Goal: Check status: Check status

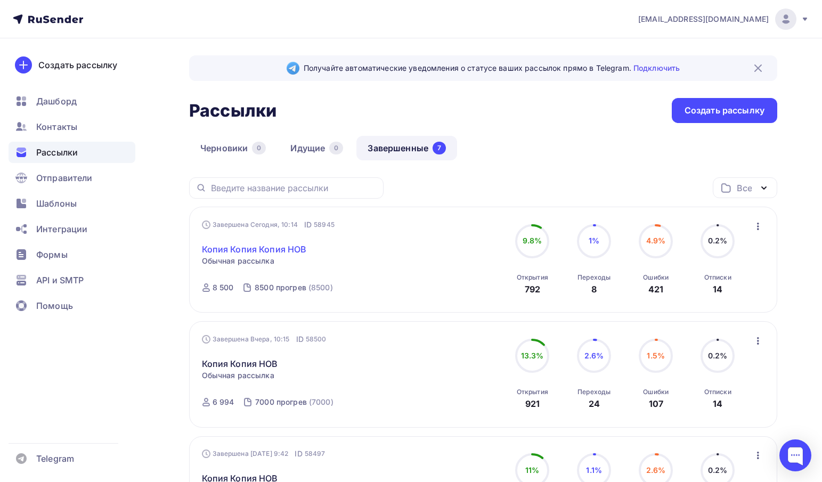
click at [263, 251] on link "Копия Копия Копия НОВ" at bounding box center [254, 249] width 105 height 13
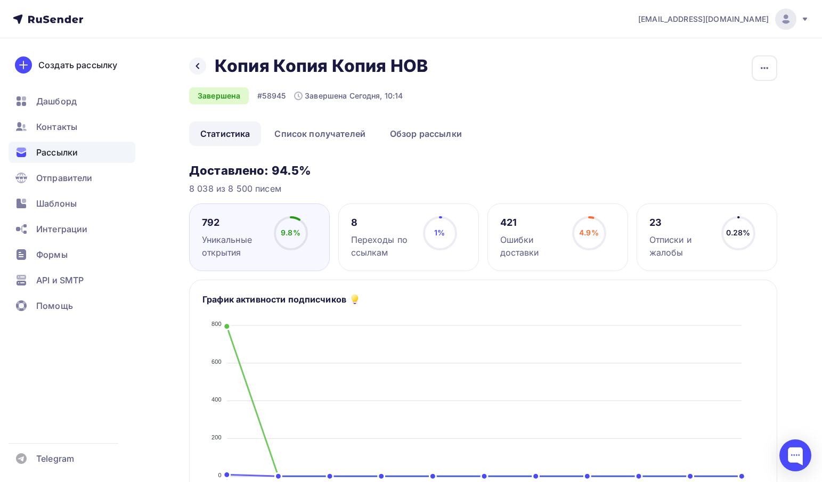
click at [524, 242] on div "Ошибки доставки" at bounding box center [531, 246] width 62 height 26
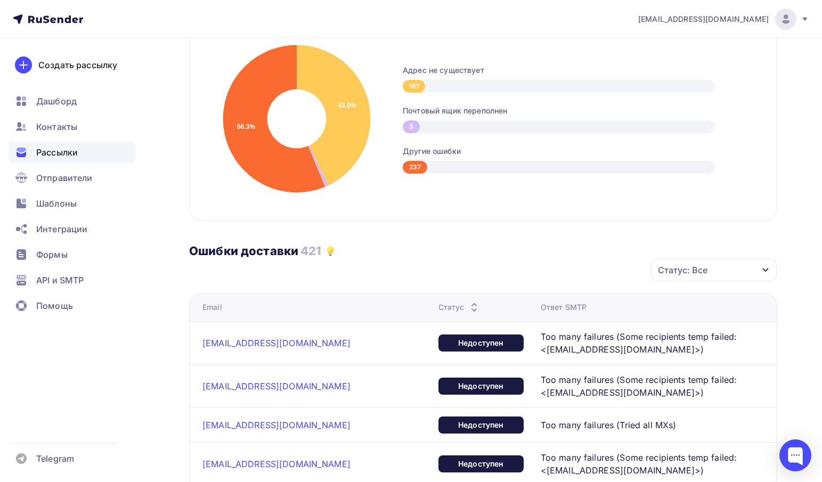
scroll to position [160, 0]
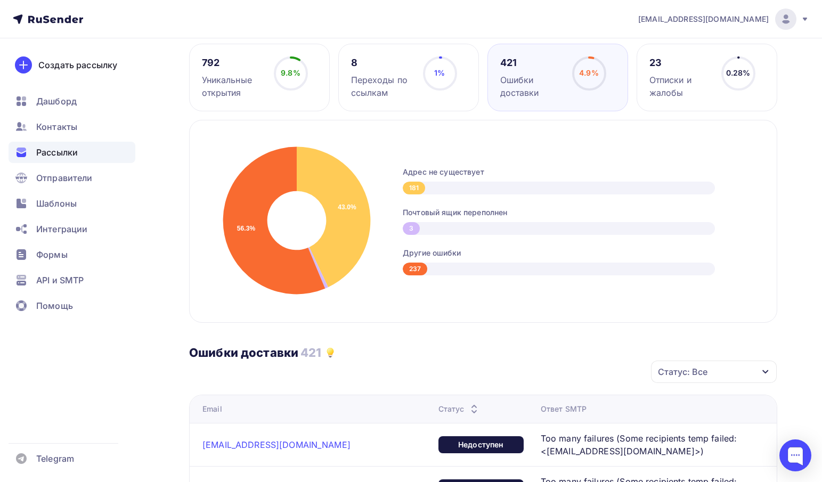
drag, startPoint x: 415, startPoint y: 268, endPoint x: 391, endPoint y: 264, distance: 24.8
click at [414, 268] on div "237" at bounding box center [415, 269] width 24 height 13
click at [270, 256] on icon at bounding box center [274, 221] width 102 height 148
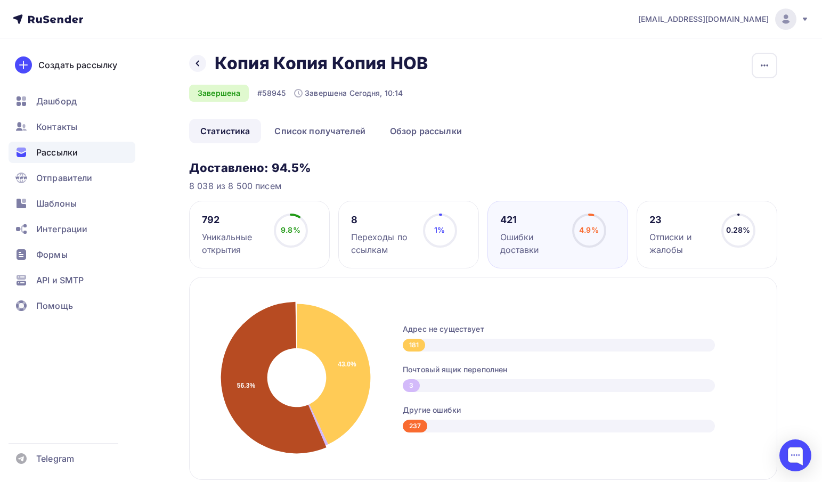
scroll to position [0, 0]
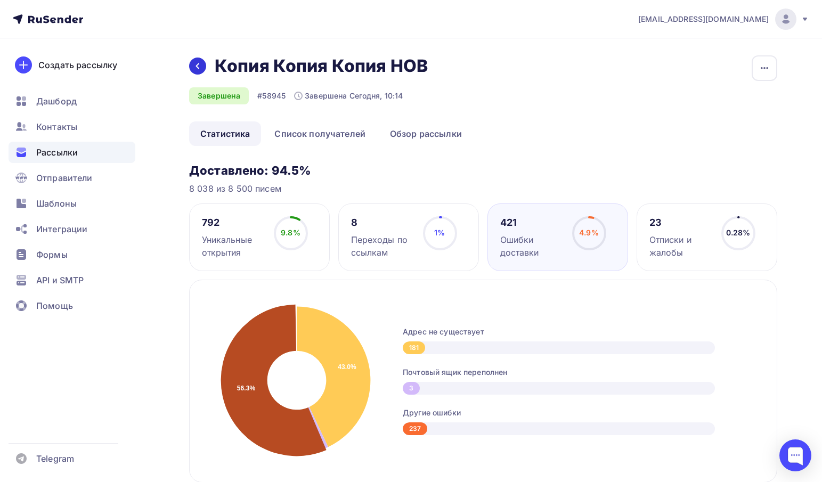
click at [194, 70] on icon at bounding box center [197, 66] width 9 height 9
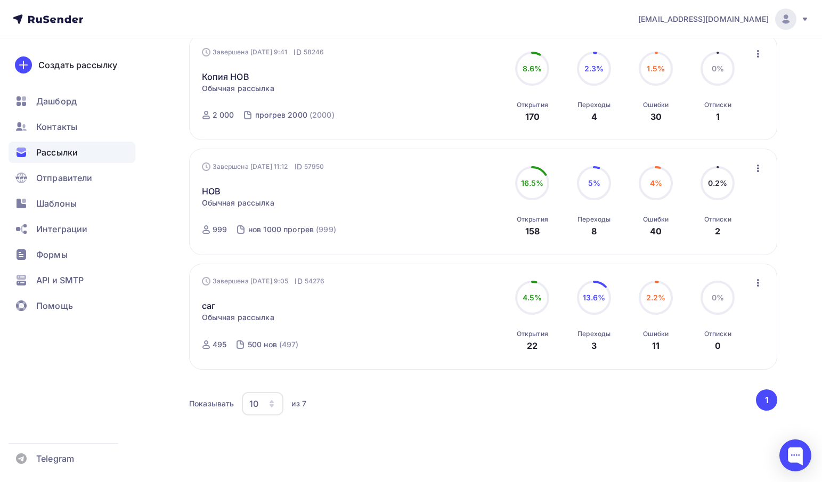
scroll to position [651, 0]
